Goal: Information Seeking & Learning: Learn about a topic

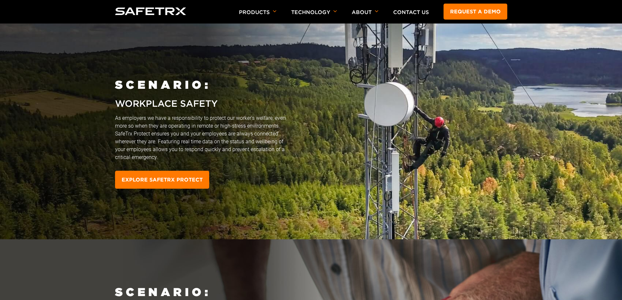
scroll to position [1307, 0]
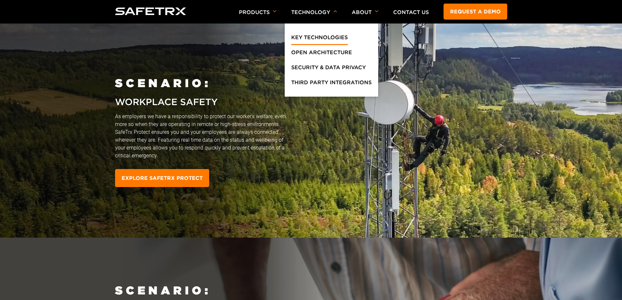
click at [322, 36] on link "Key Technologies" at bounding box center [319, 39] width 57 height 12
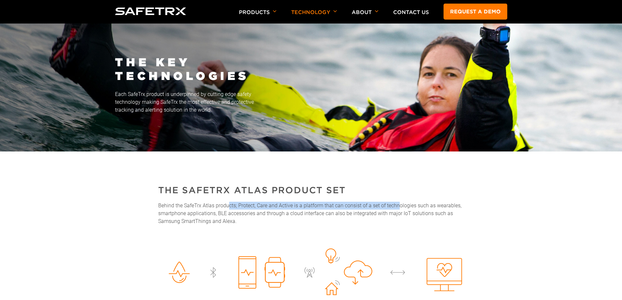
drag, startPoint x: 544, startPoint y: 210, endPoint x: 227, endPoint y: 213, distance: 316.2
click at [227, 212] on p "Behind the SafeTrx Atlas products; Protect, Care and Active is a platform that …" at bounding box center [311, 214] width 306 height 24
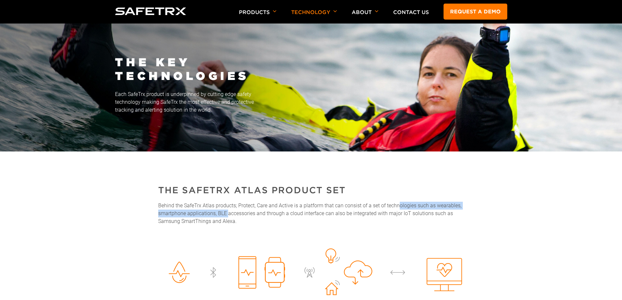
click at [227, 213] on p "Behind the SafeTrx Atlas products; Protect, Care and Active is a platform that …" at bounding box center [311, 214] width 306 height 24
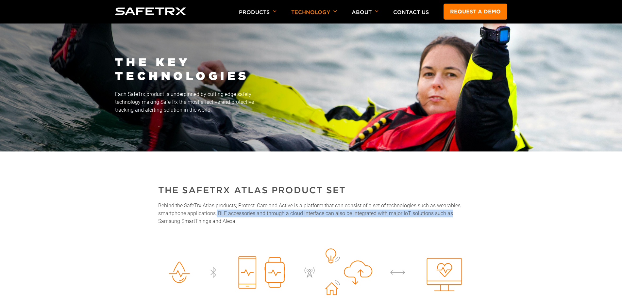
drag, startPoint x: 217, startPoint y: 212, endPoint x: 481, endPoint y: 214, distance: 264.3
click at [481, 214] on section "THE SAFETRX ATLAS PRODUCT SET Behind the SafeTrx Atlas products; Protect, Care …" at bounding box center [311, 255] width 392 height 143
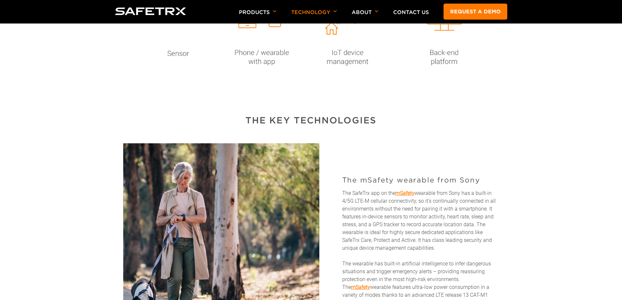
scroll to position [261, 0]
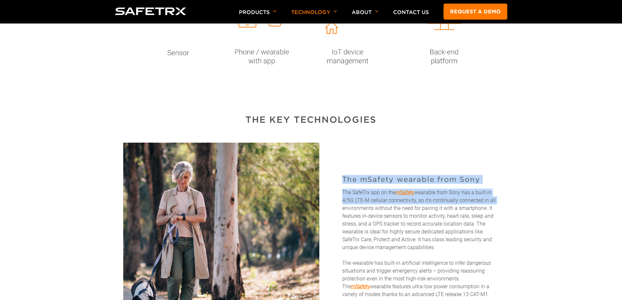
drag, startPoint x: 333, startPoint y: 183, endPoint x: 498, endPoint y: 205, distance: 166.4
click at [498, 205] on div "The mSafety wearable from Sony The SafeTrx app on the mSafety wearable from Son…" at bounding box center [409, 240] width 180 height 147
click at [498, 205] on p "The SafeTrx app on the mSafety wearable from Sony has a built-in 4/5G LTE-M cel…" at bounding box center [420, 251] width 157 height 125
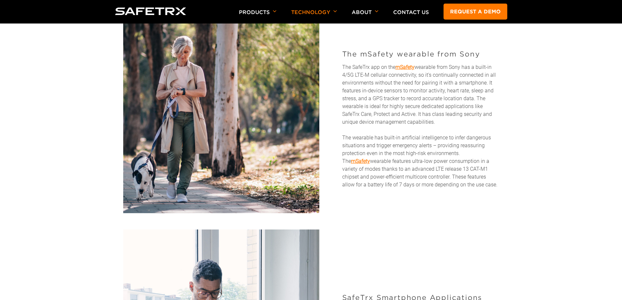
scroll to position [392, 0]
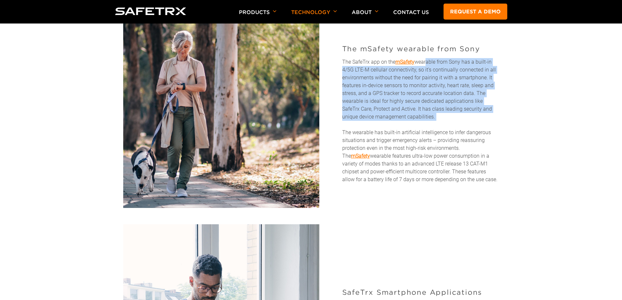
drag, startPoint x: 465, startPoint y: 61, endPoint x: 509, endPoint y: 124, distance: 77.4
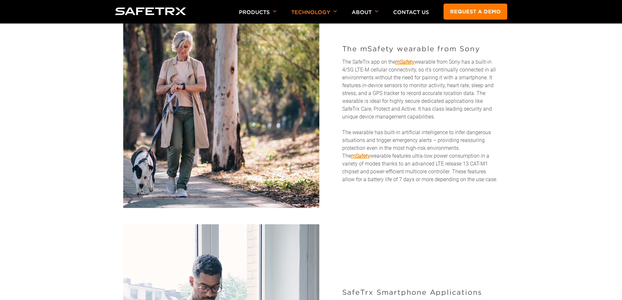
drag, startPoint x: 345, startPoint y: 132, endPoint x: 489, endPoint y: 180, distance: 152.1
click at [489, 180] on div "The mSafety wearable from Sony The SafeTrx app on the mSafety wearable from Son…" at bounding box center [409, 109] width 180 height 147
click at [489, 180] on p "The SafeTrx app on the mSafety wearable from Sony has a built-in 4/5G LTE-M cel…" at bounding box center [420, 120] width 157 height 125
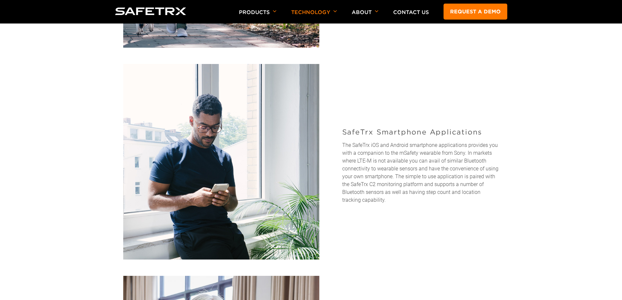
scroll to position [555, 0]
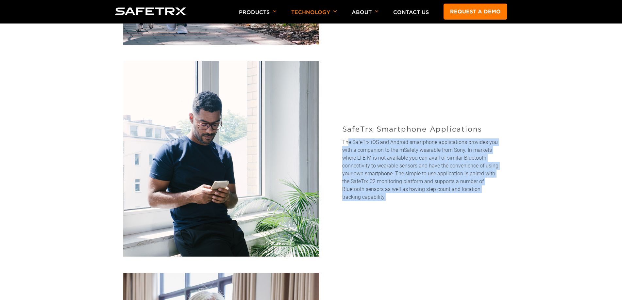
drag, startPoint x: 348, startPoint y: 145, endPoint x: 472, endPoint y: 195, distance: 134.1
click at [472, 195] on p "The SafeTrx iOS and Android smartphone applications provides you with a compani…" at bounding box center [420, 170] width 157 height 63
click at [360, 184] on p "The SafeTrx iOS and Android smartphone applications provides you with a compani…" at bounding box center [420, 170] width 157 height 63
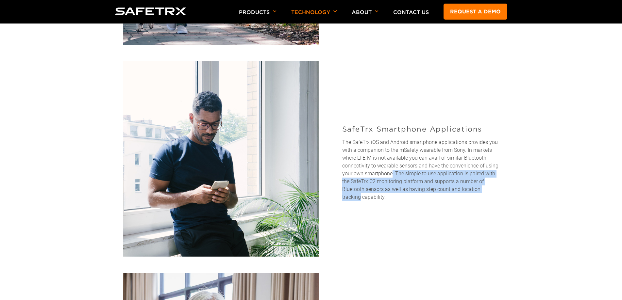
drag, startPoint x: 391, startPoint y: 173, endPoint x: 531, endPoint y: 189, distance: 140.8
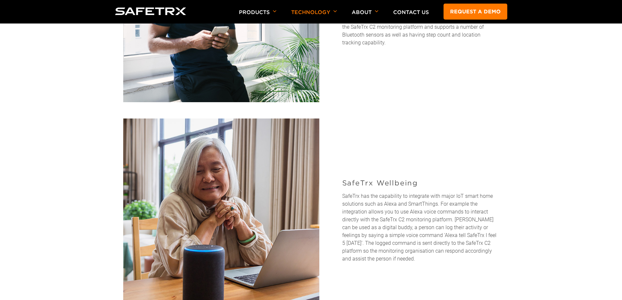
scroll to position [719, 0]
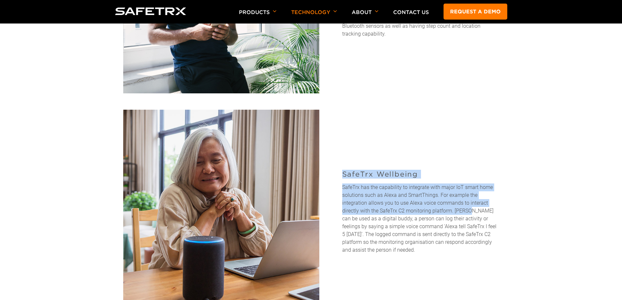
drag, startPoint x: 336, startPoint y: 172, endPoint x: 467, endPoint y: 211, distance: 136.8
click at [467, 211] on div "SafeTrx Wellbeing SafeTrx has the capability to integrate with major IoT smart …" at bounding box center [409, 208] width 180 height 92
click at [467, 211] on p "SafeTrx has the capability to integrate with major IoT smart home solutions suc…" at bounding box center [420, 219] width 157 height 71
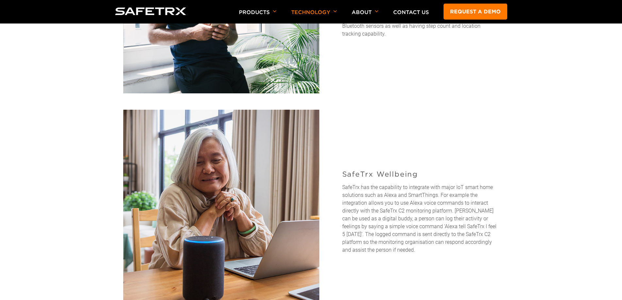
drag, startPoint x: 336, startPoint y: 1, endPoint x: 455, endPoint y: 46, distance: 127.7
click at [445, 120] on div "SafeTrx Wellbeing SafeTrx has the capability to integrate with major IoT smart …" at bounding box center [311, 208] width 392 height 196
